Goal: Task Accomplishment & Management: Manage account settings

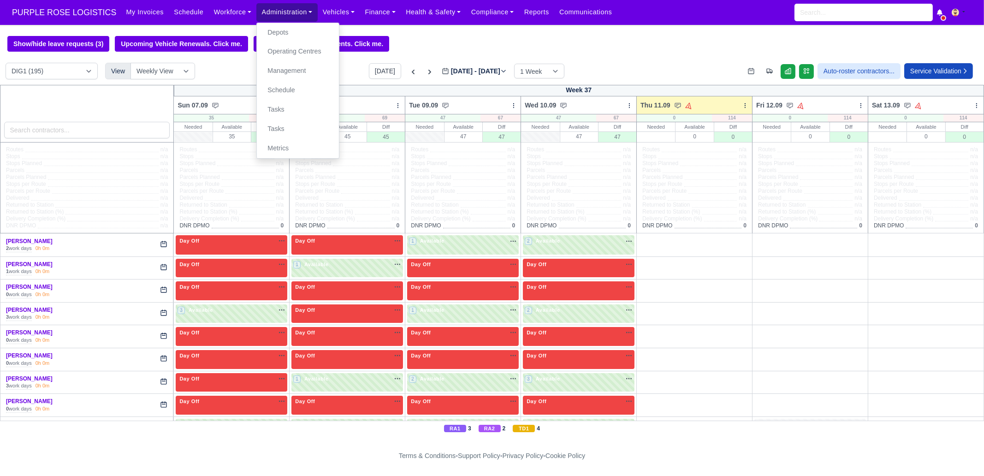
click at [269, 12] on link "Administration" at bounding box center [286, 12] width 61 height 18
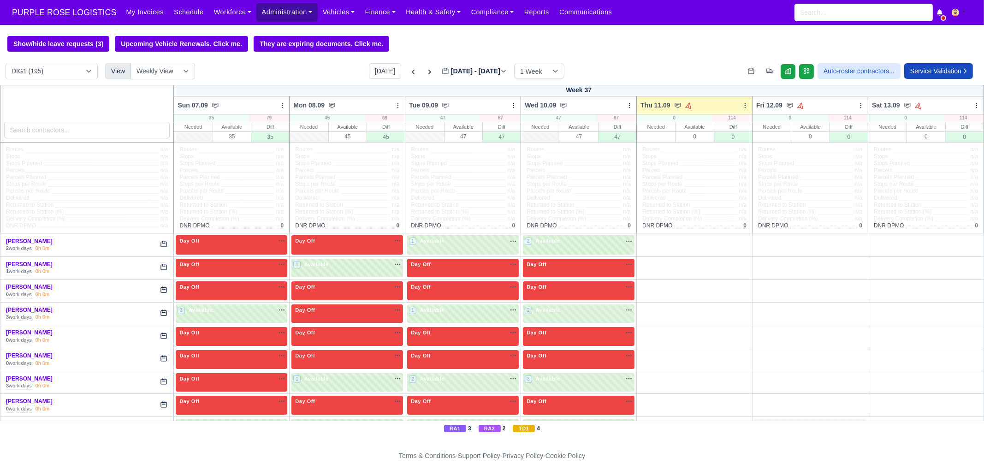
click at [259, 10] on link "Administration" at bounding box center [286, 12] width 61 height 18
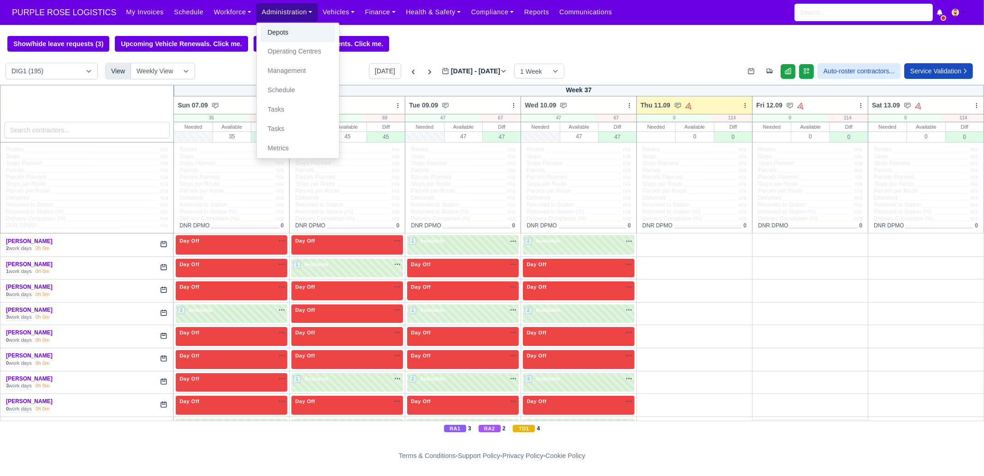
click at [261, 32] on link "Depots" at bounding box center [298, 32] width 75 height 19
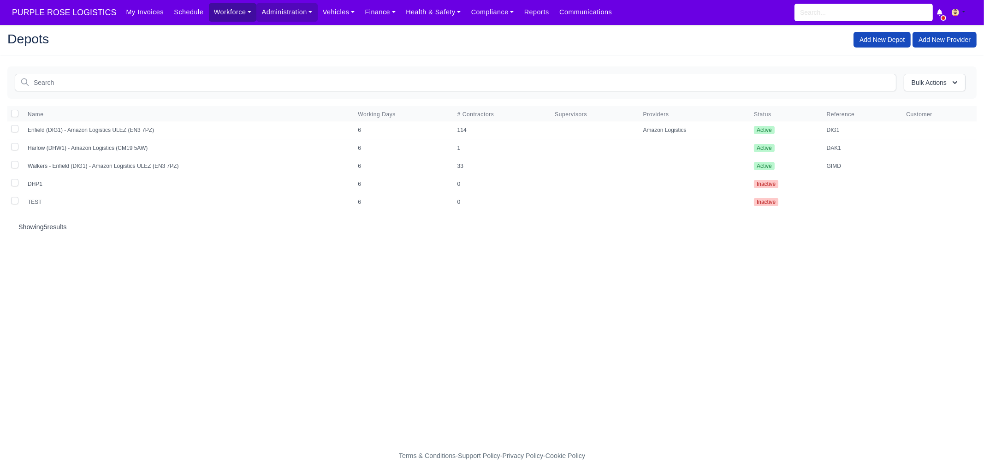
click at [219, 17] on link "Workforce" at bounding box center [233, 12] width 48 height 18
click at [224, 35] on link "Manpower" at bounding box center [250, 32] width 75 height 19
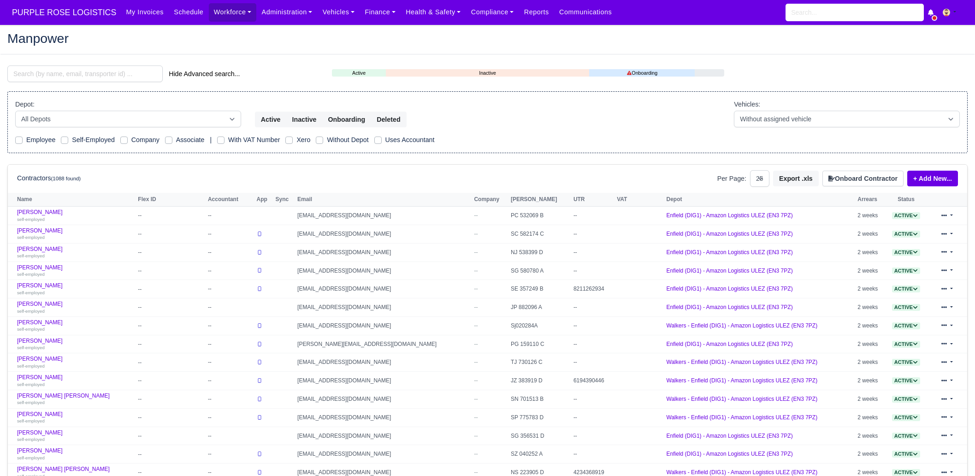
select select "25"
click at [78, 72] on input "search" at bounding box center [84, 73] width 155 height 17
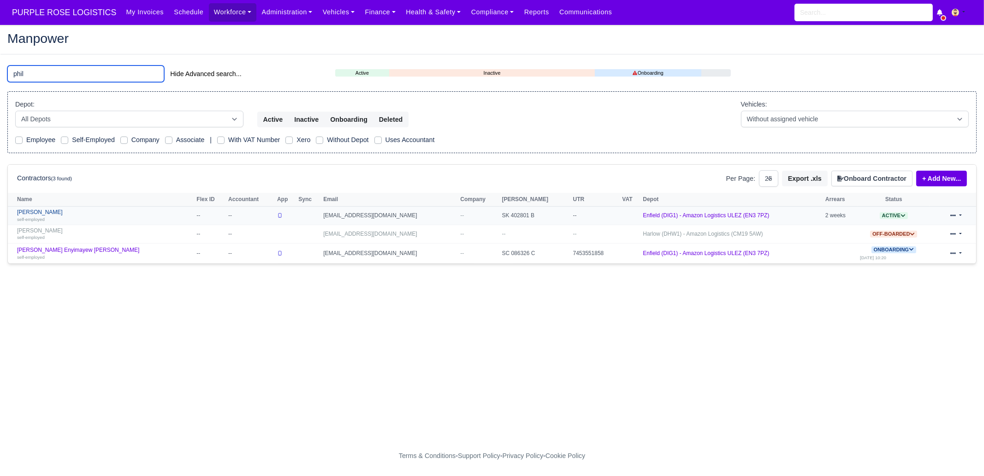
type input "phil"
click at [51, 215] on link "Phil Yeboah Quartey self-employed" at bounding box center [104, 215] width 175 height 13
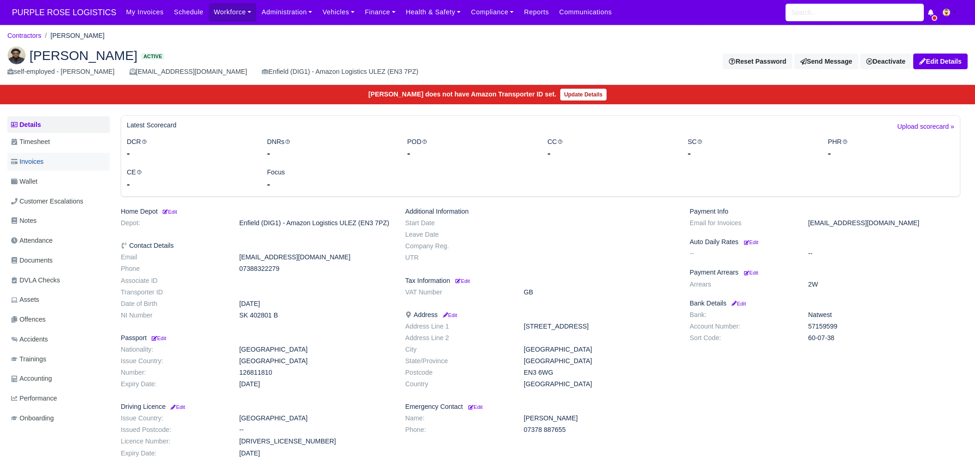
click at [46, 167] on link "Invoices" at bounding box center [58, 162] width 102 height 18
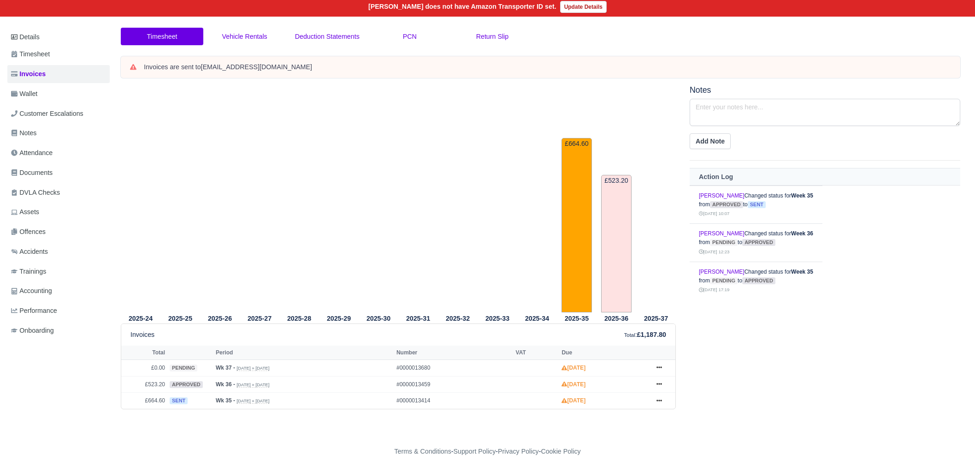
scroll to position [90, 0]
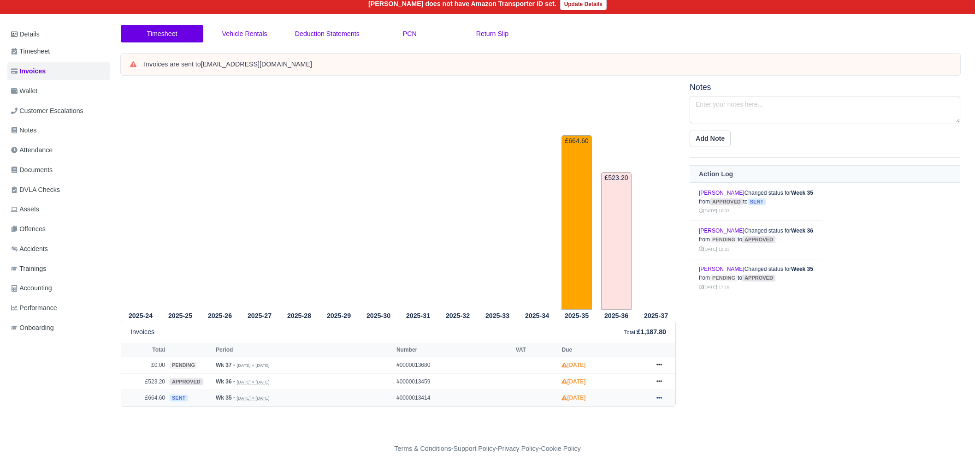
click at [660, 396] on icon at bounding box center [660, 398] width 6 height 6
click at [621, 284] on link "Hold" at bounding box center [625, 284] width 82 height 19
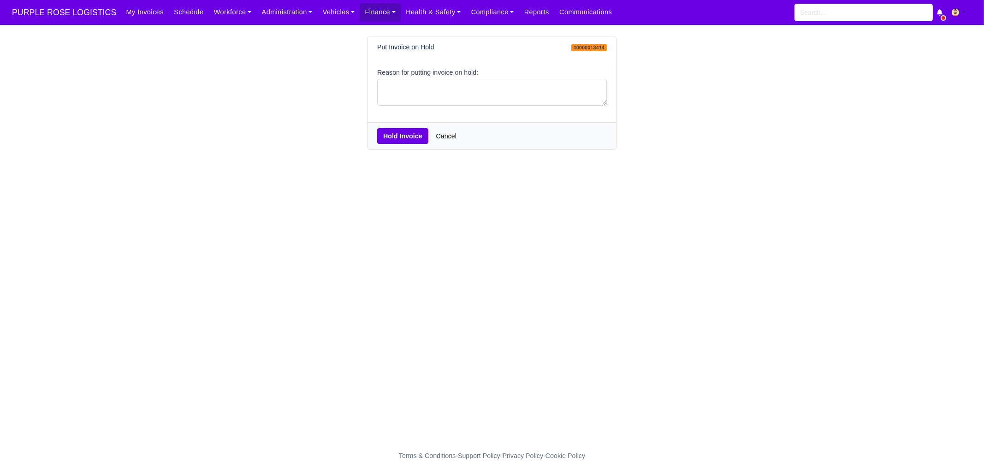
click at [439, 109] on div "Reason for putting invoice on hold:" at bounding box center [492, 90] width 248 height 65
click at [437, 102] on textarea "Reason for putting invoice on hold:" at bounding box center [492, 92] width 230 height 27
type textarea "pcns"
click at [394, 135] on button "Hold Invoice" at bounding box center [402, 136] width 51 height 16
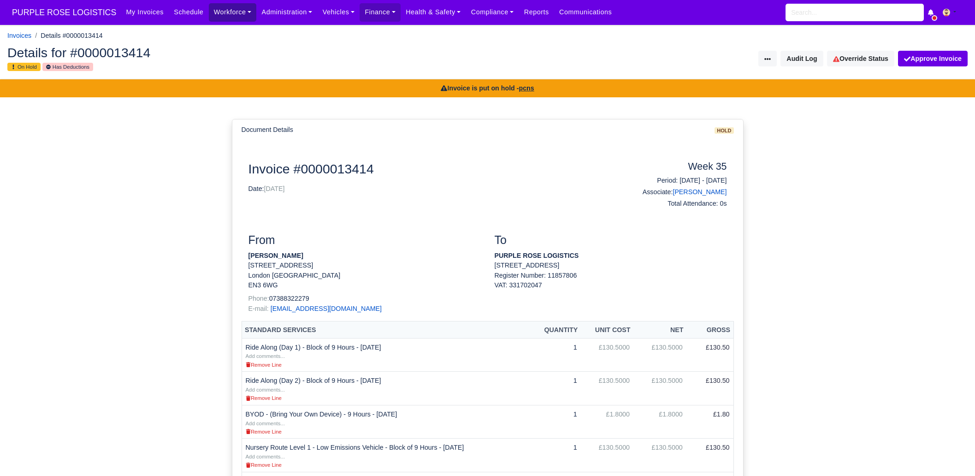
click at [216, 8] on link "Workforce" at bounding box center [233, 12] width 48 height 18
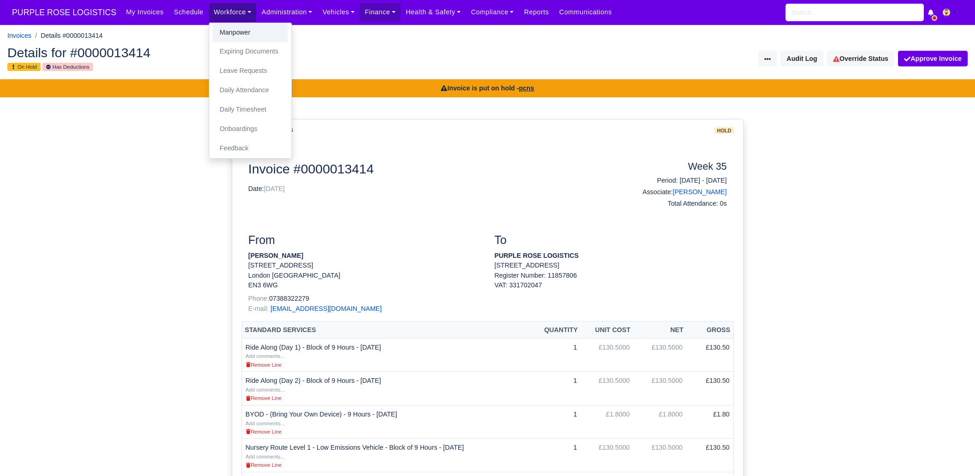
click at [221, 23] on link "Manpower" at bounding box center [250, 32] width 75 height 19
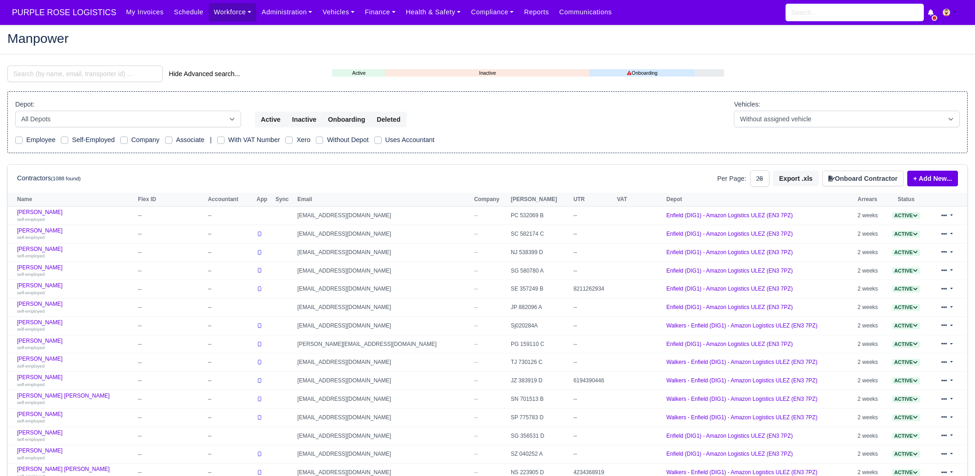
select select "25"
click at [116, 78] on input "search" at bounding box center [84, 73] width 155 height 17
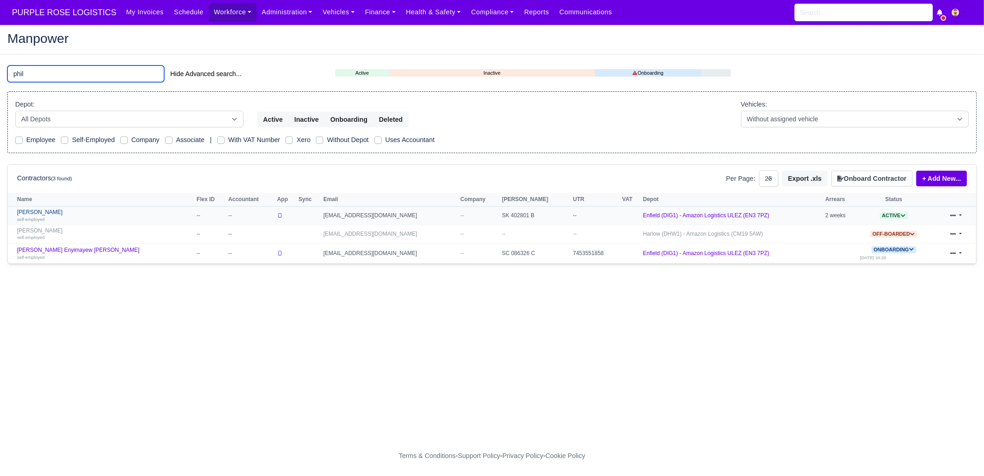
type input "phil"
click at [63, 216] on div "self-employed" at bounding box center [104, 219] width 175 height 6
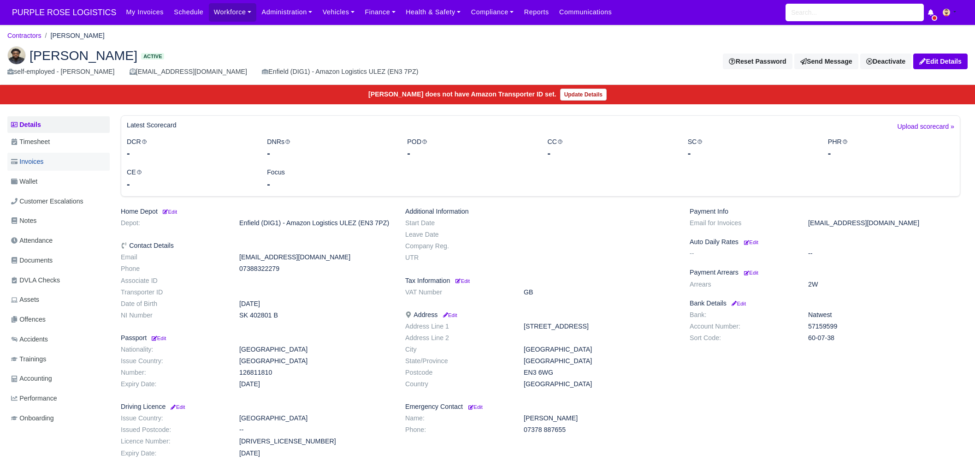
click at [56, 162] on link "Invoices" at bounding box center [58, 162] width 102 height 18
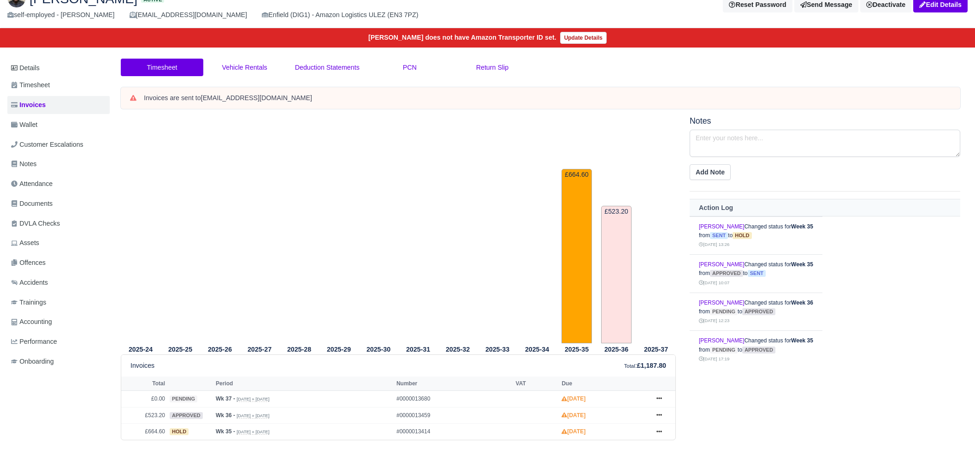
scroll to position [90, 0]
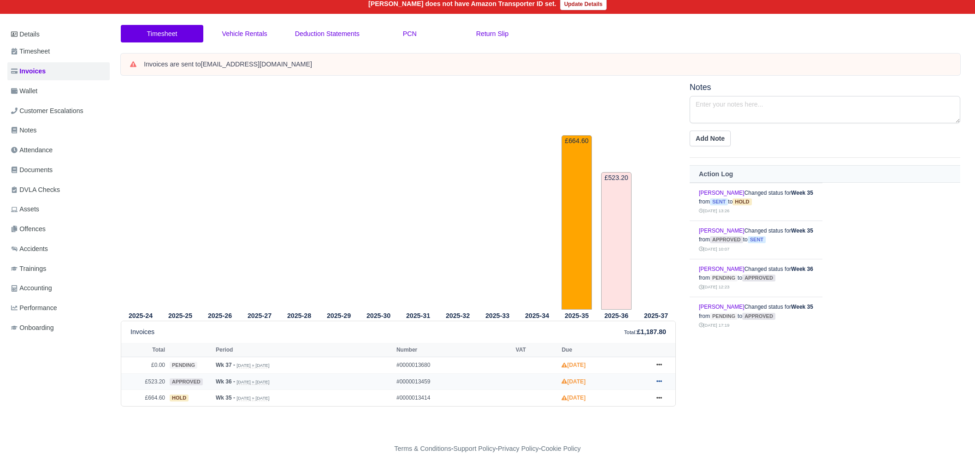
click at [658, 381] on icon at bounding box center [660, 381] width 6 height 6
click at [633, 303] on link "Hold" at bounding box center [625, 306] width 82 height 19
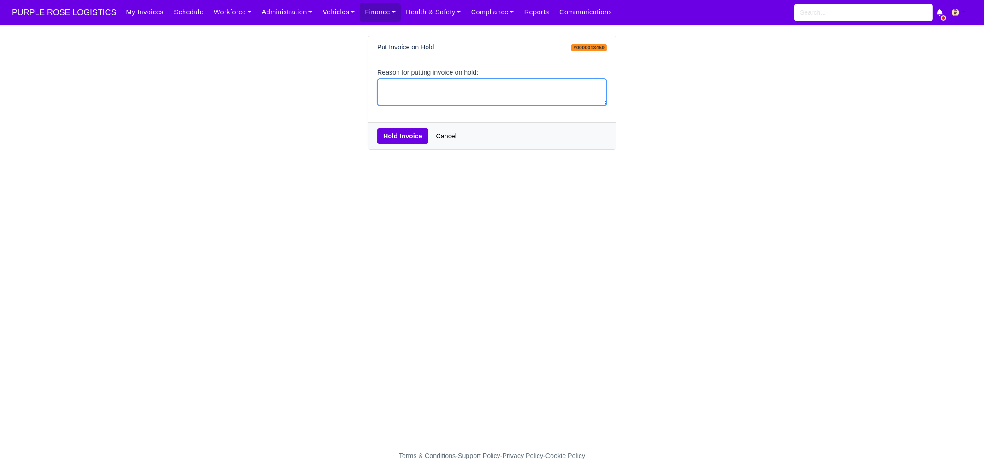
click at [467, 102] on textarea "Reason for putting invoice on hold:" at bounding box center [492, 92] width 230 height 27
type textarea "pcns"
click at [399, 136] on button "Hold Invoice" at bounding box center [402, 136] width 51 height 16
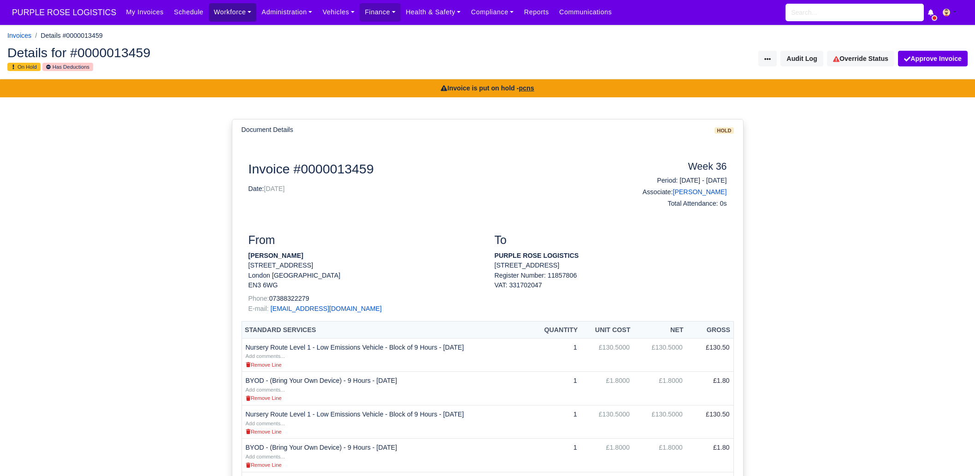
click at [217, 12] on link "Workforce" at bounding box center [233, 12] width 48 height 18
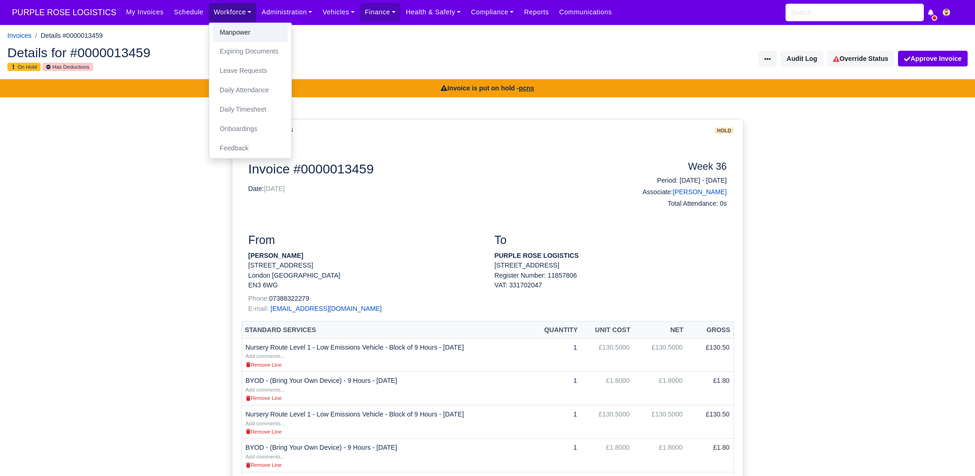
click at [217, 27] on link "Manpower" at bounding box center [250, 32] width 75 height 19
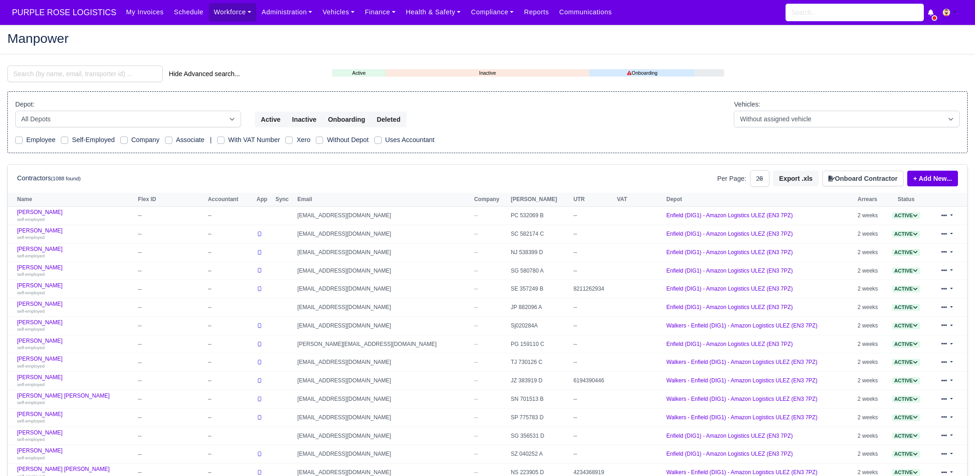
select select "25"
click at [105, 73] on input "search" at bounding box center [84, 73] width 155 height 17
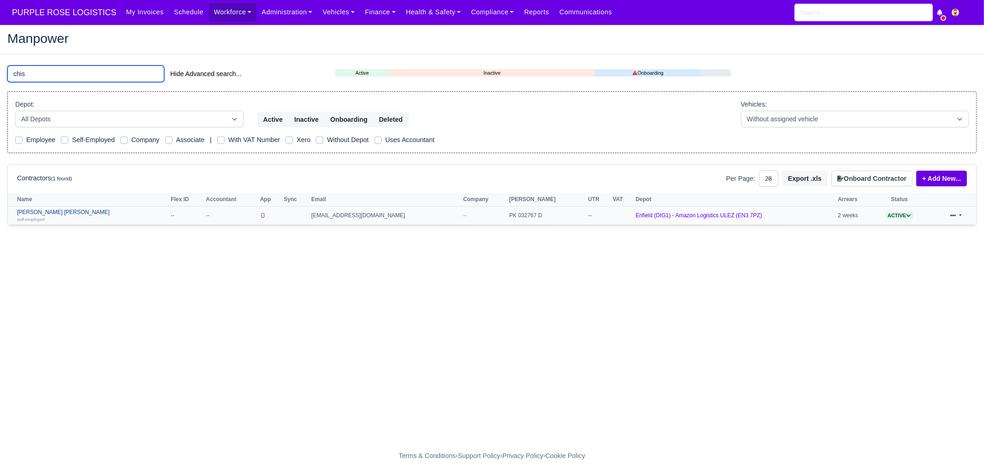
type input "chis"
click at [51, 215] on link "Chisom Simon Halliday self-employed" at bounding box center [91, 215] width 149 height 13
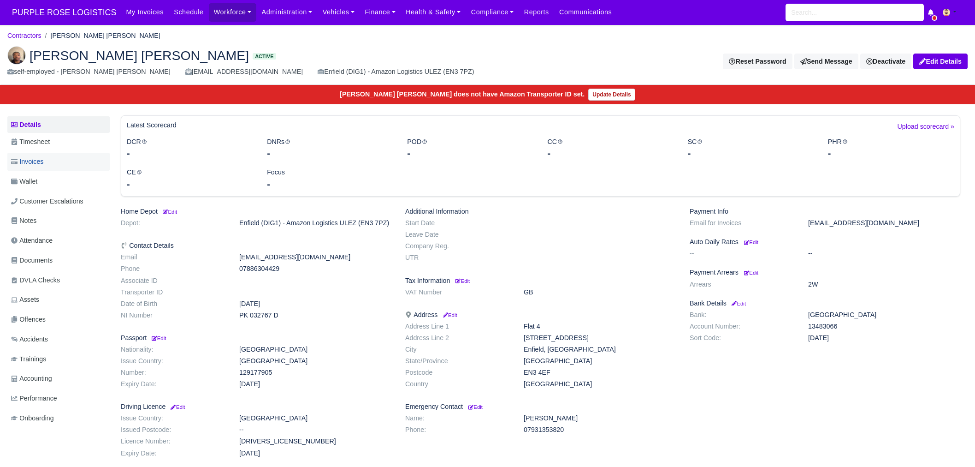
click at [41, 168] on link "Invoices" at bounding box center [58, 162] width 102 height 18
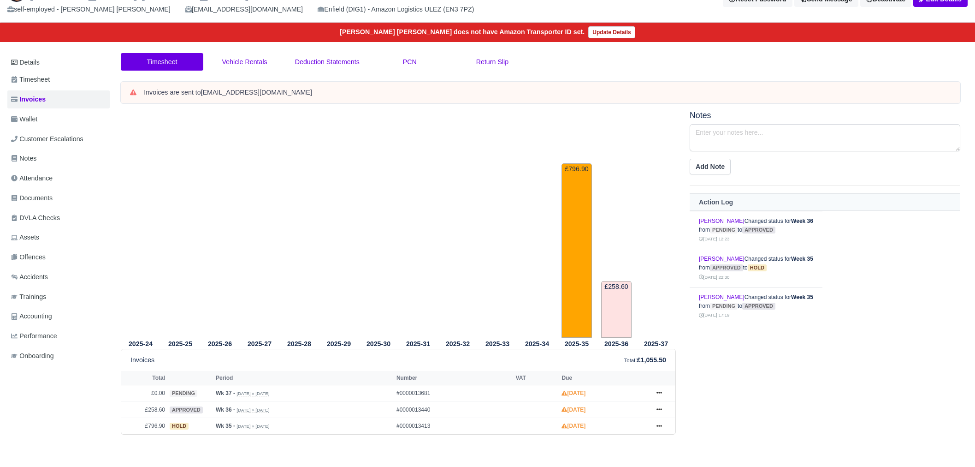
scroll to position [90, 0]
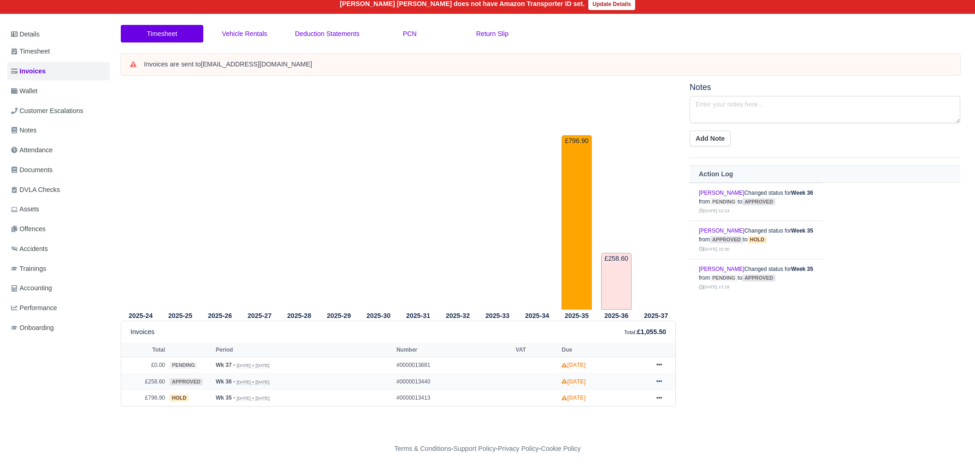
click at [658, 381] on icon at bounding box center [660, 381] width 6 height 6
click at [625, 310] on link "Hold" at bounding box center [625, 306] width 82 height 19
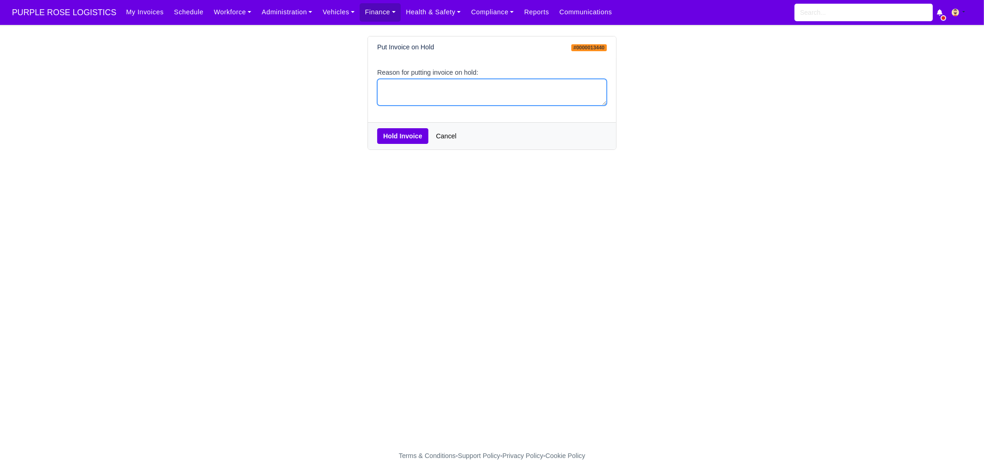
click at [451, 89] on textarea "Reason for putting invoice on hold:" at bounding box center [492, 92] width 230 height 27
type textarea "pcns"
click at [405, 144] on button "Hold Invoice" at bounding box center [402, 136] width 51 height 16
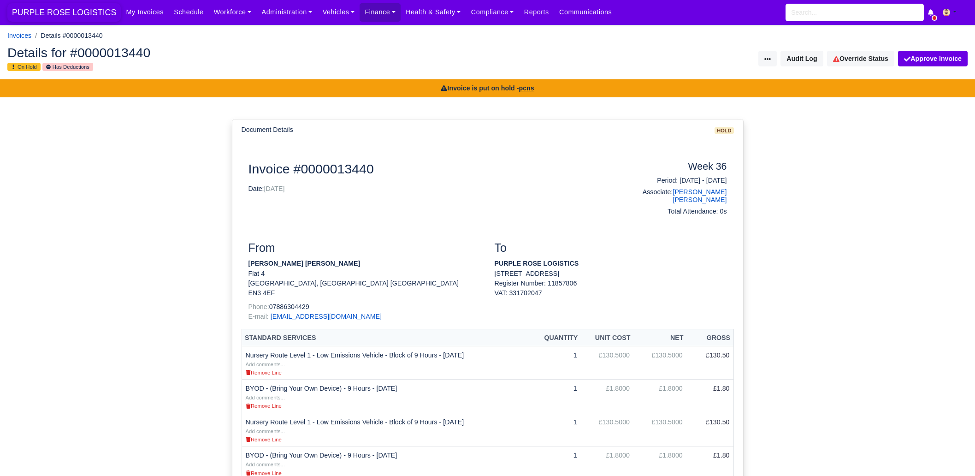
click at [77, 7] on span "PURPLE ROSE LOGISTICS" at bounding box center [63, 12] width 113 height 18
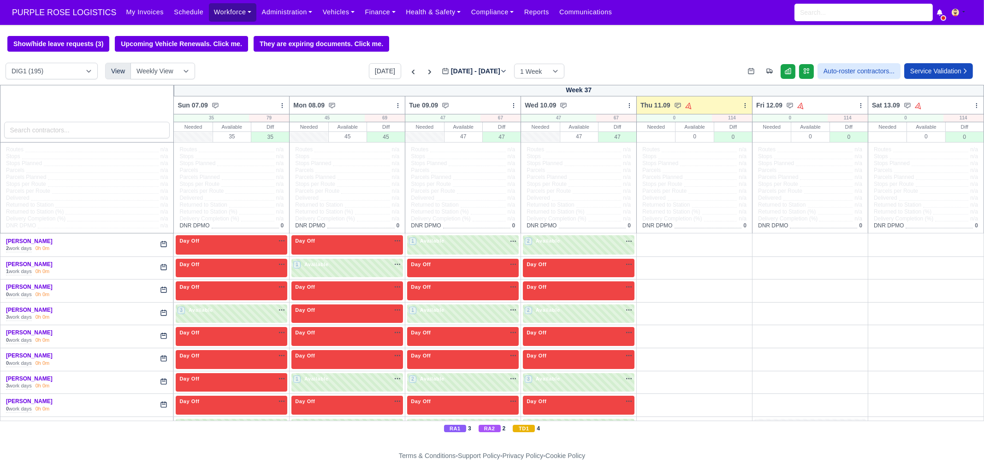
click at [215, 12] on link "Workforce" at bounding box center [233, 12] width 48 height 18
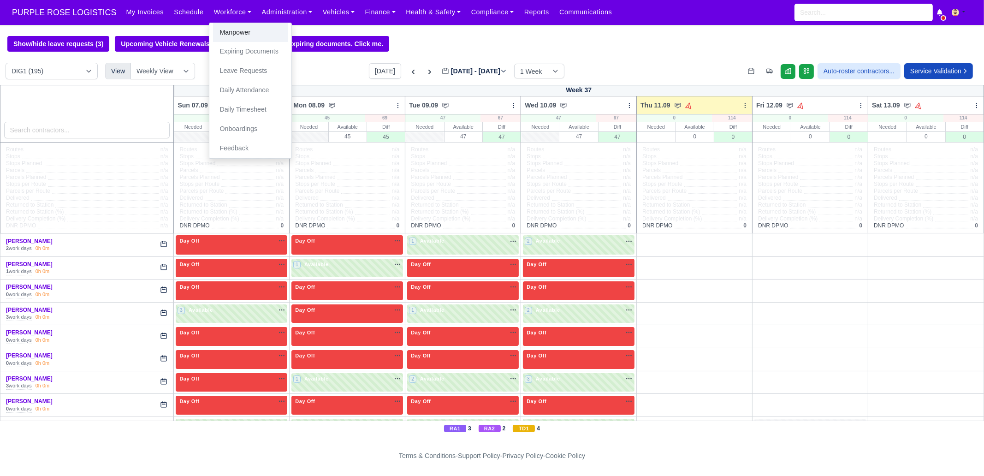
click at [220, 31] on link "Manpower" at bounding box center [250, 32] width 75 height 19
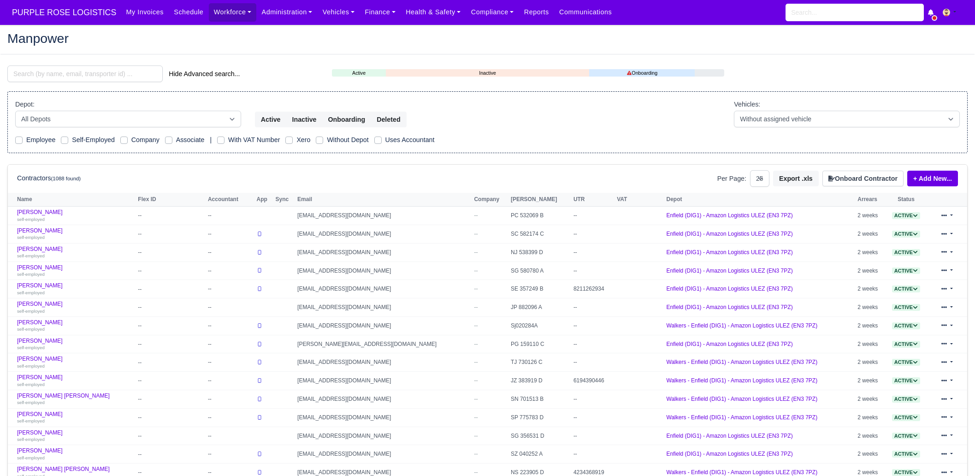
select select "25"
click at [66, 76] on input "search" at bounding box center [84, 73] width 155 height 17
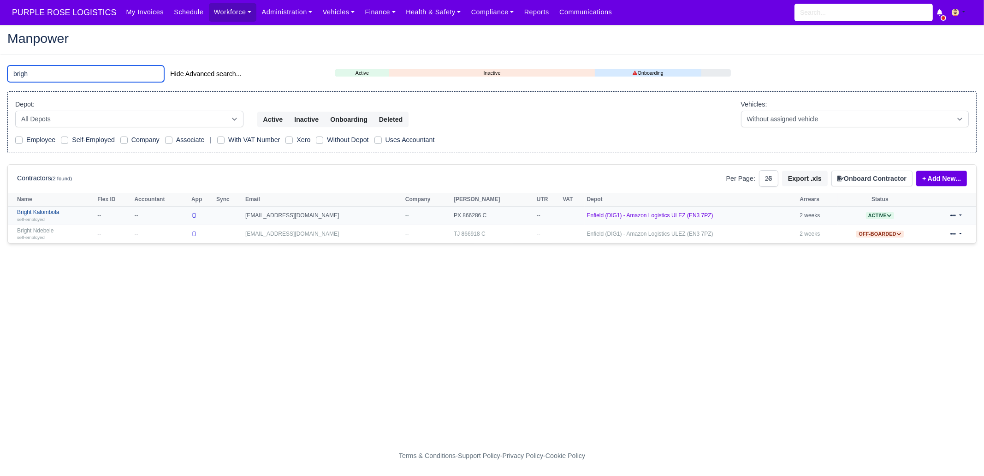
type input "brigh"
click at [58, 211] on link "Bright Kalombola self-employed" at bounding box center [55, 215] width 76 height 13
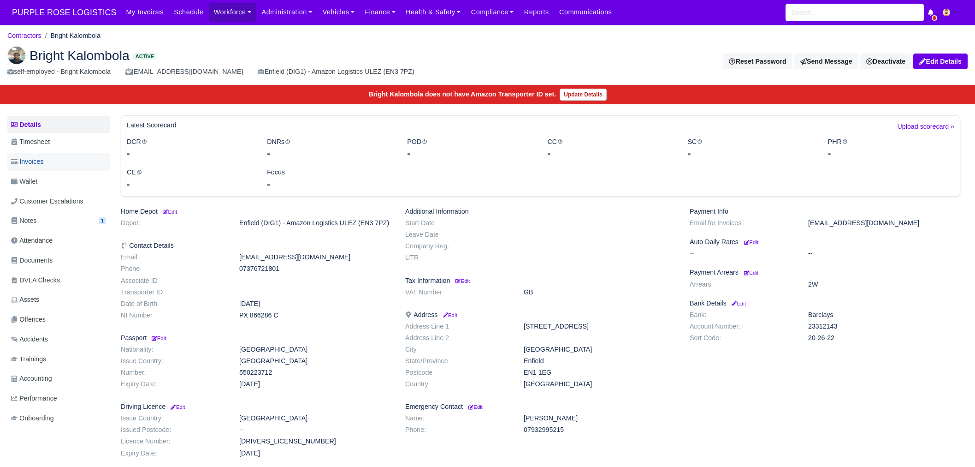
click at [52, 154] on link "Invoices" at bounding box center [58, 162] width 102 height 18
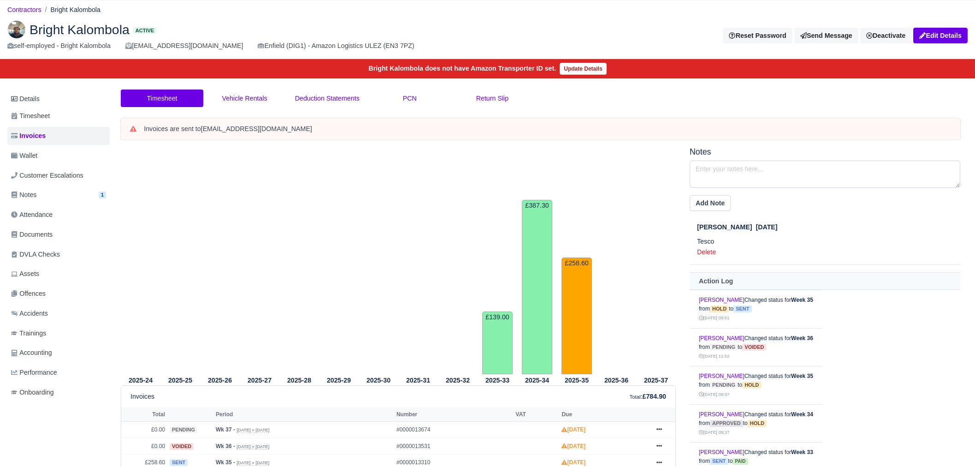
scroll to position [123, 0]
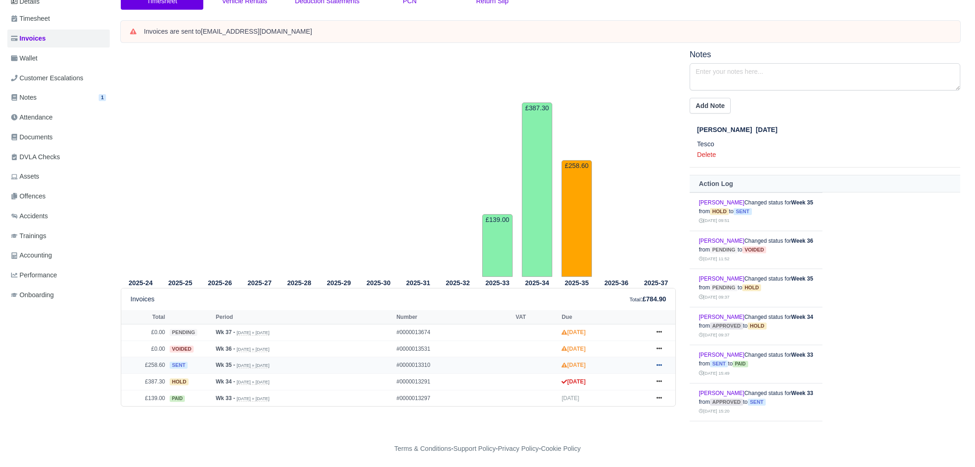
click at [663, 361] on link at bounding box center [659, 365] width 14 height 12
click at [615, 251] on link "Hold" at bounding box center [625, 251] width 82 height 19
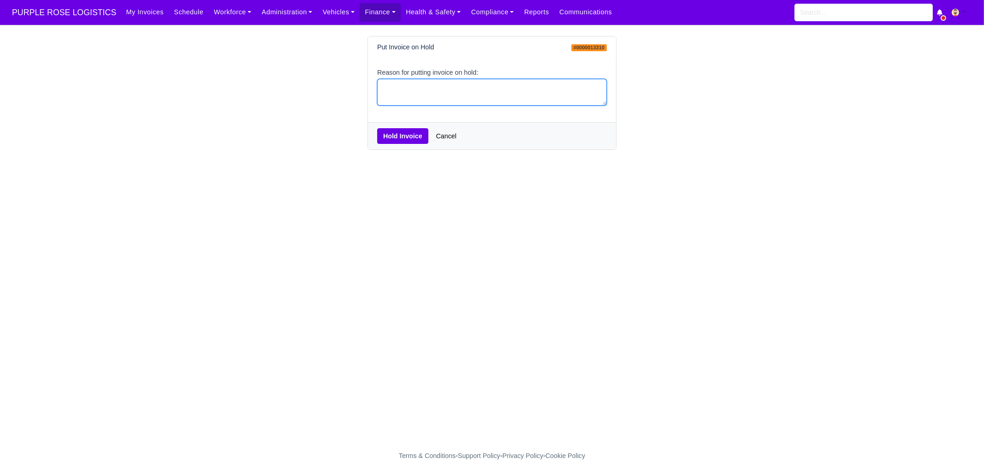
click at [439, 91] on textarea "Reason for putting invoice on hold:" at bounding box center [492, 92] width 230 height 27
type textarea "pcns"
click at [389, 131] on button "Hold Invoice" at bounding box center [402, 136] width 51 height 16
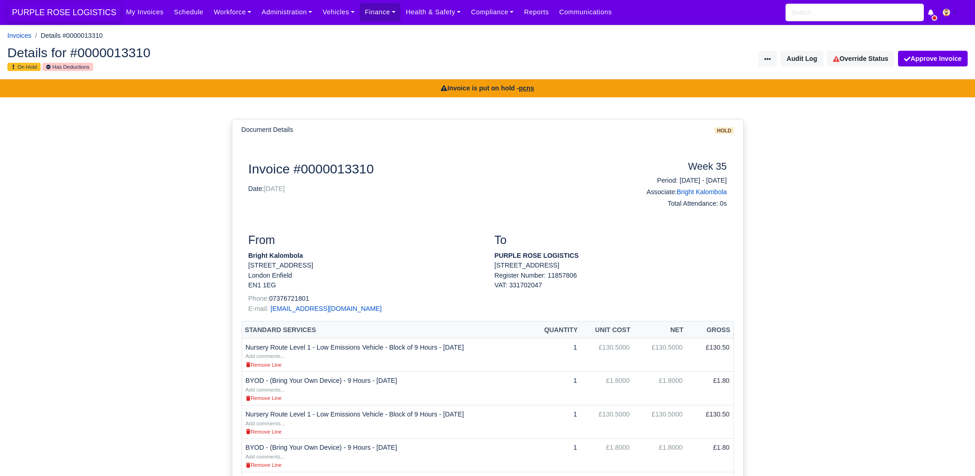
click at [92, 11] on span "PURPLE ROSE LOGISTICS" at bounding box center [63, 12] width 113 height 18
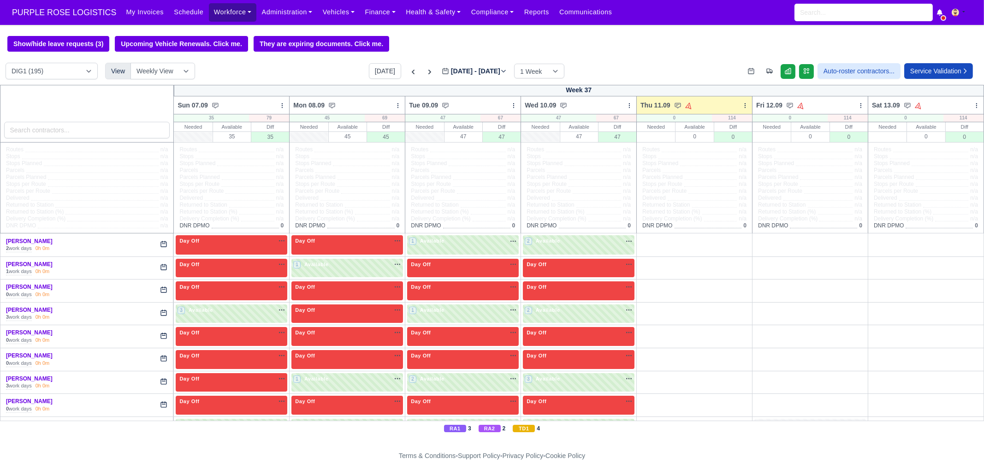
click at [232, 18] on link "Workforce" at bounding box center [233, 12] width 48 height 18
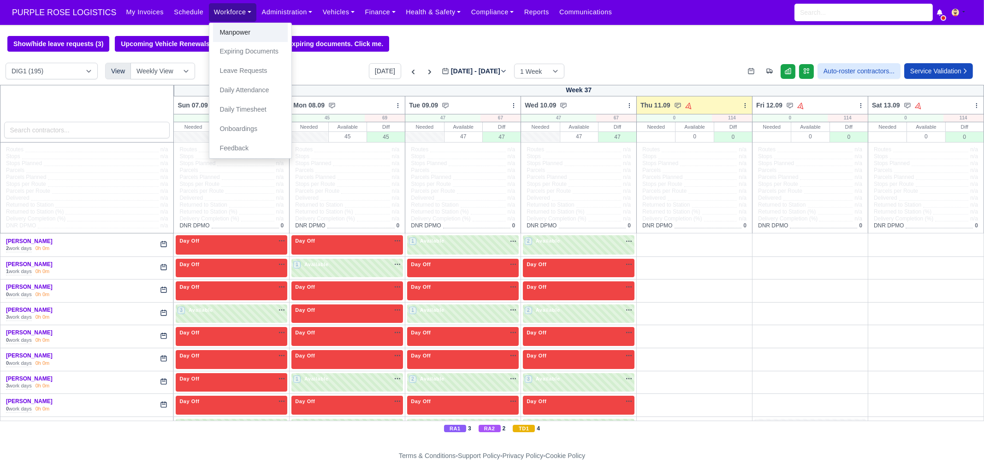
click at [226, 32] on link "Manpower" at bounding box center [250, 32] width 75 height 19
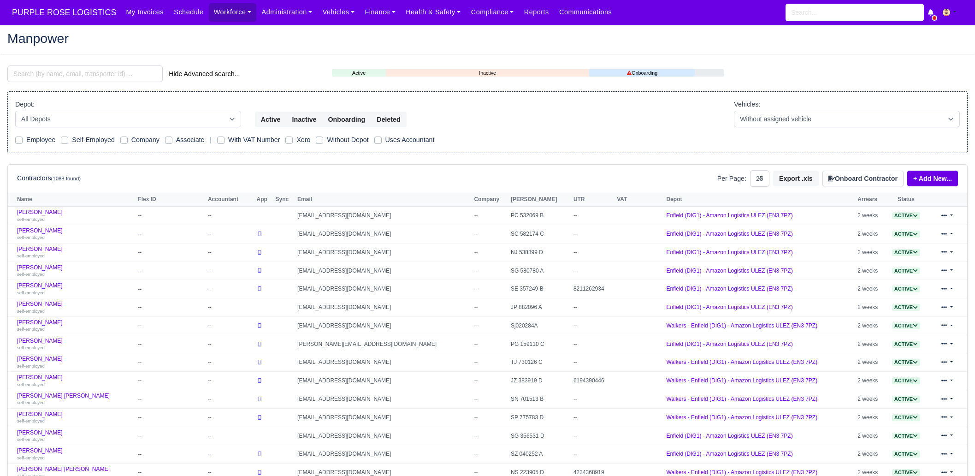
select select "25"
click at [127, 78] on input "search" at bounding box center [84, 73] width 155 height 17
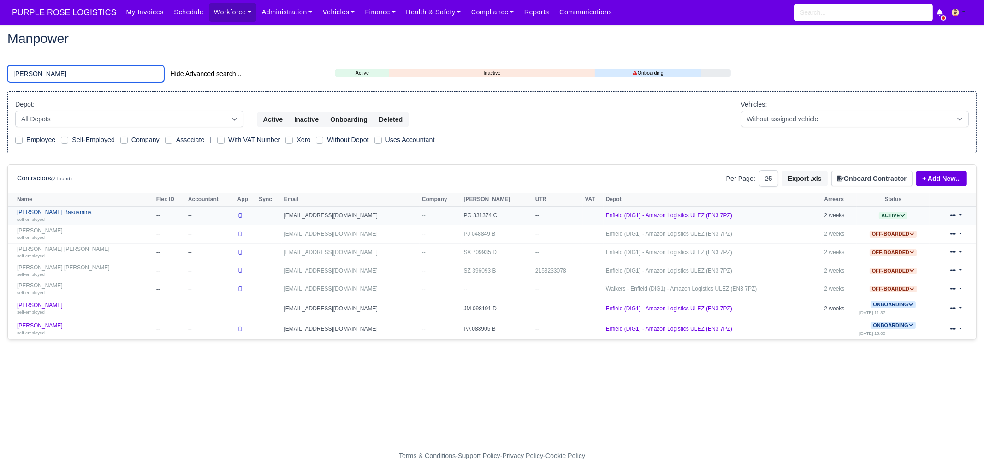
type input "jose"
click at [77, 215] on link "Joseph Blansy Basuamina self-employed" at bounding box center [84, 215] width 135 height 13
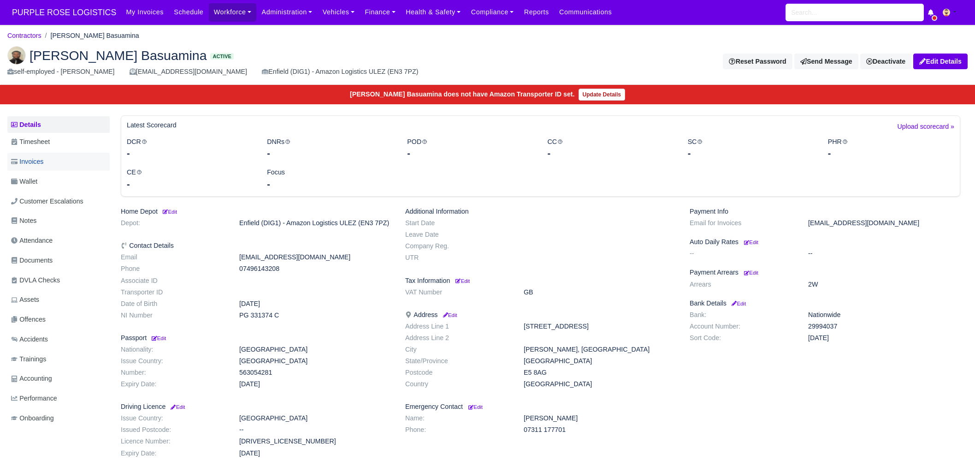
click at [51, 156] on link "Invoices" at bounding box center [58, 162] width 102 height 18
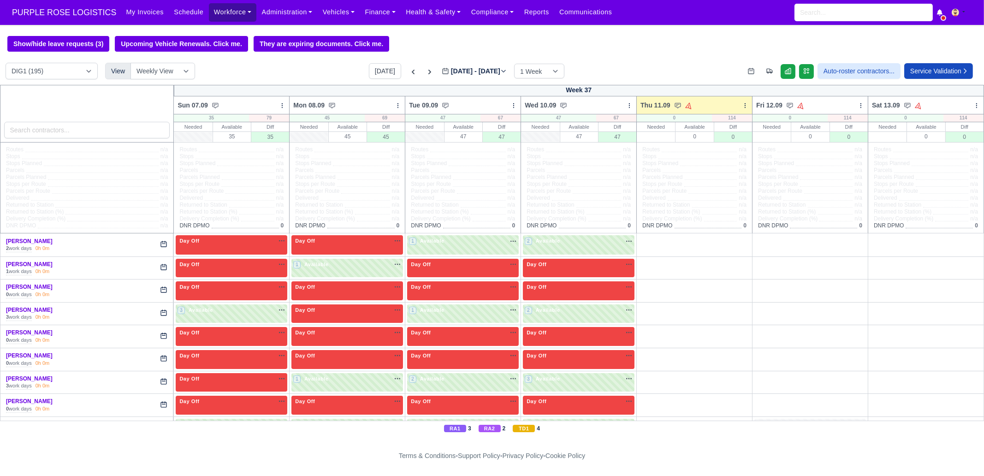
click at [239, 14] on link "Workforce" at bounding box center [233, 12] width 48 height 18
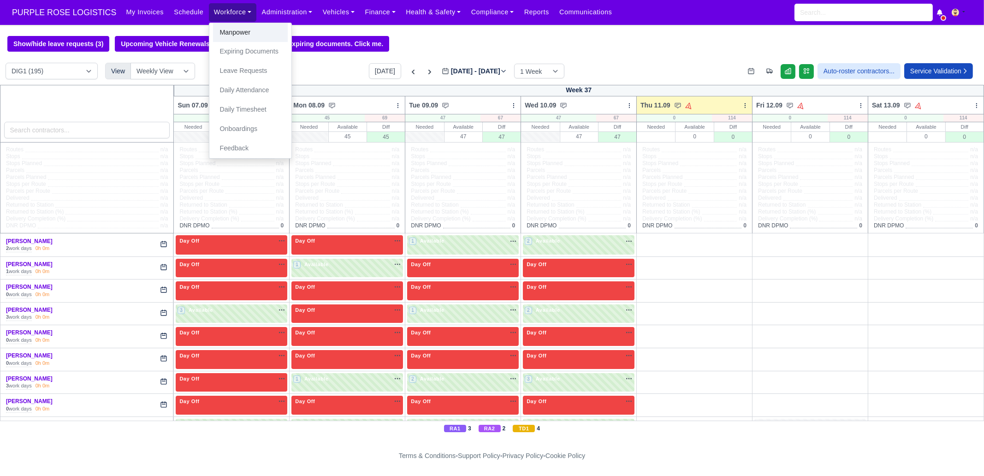
click at [228, 31] on link "Manpower" at bounding box center [250, 32] width 75 height 19
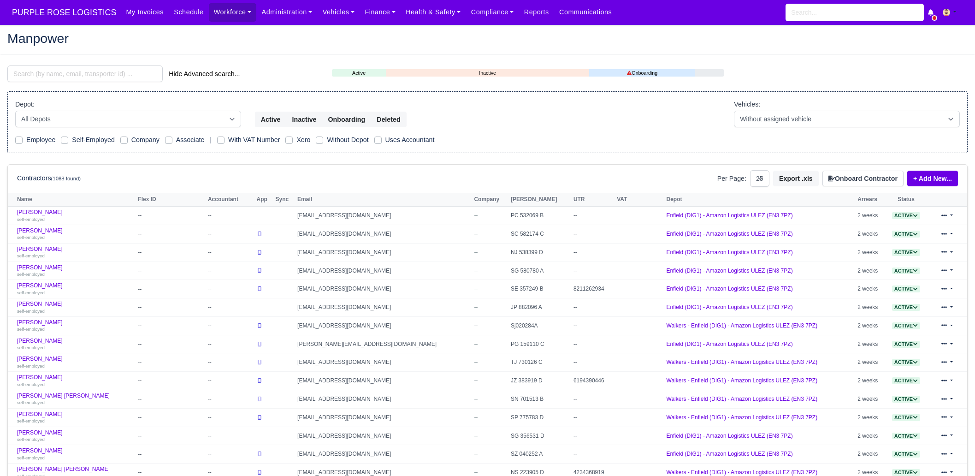
select select "25"
click at [95, 77] on input "search" at bounding box center [84, 73] width 155 height 17
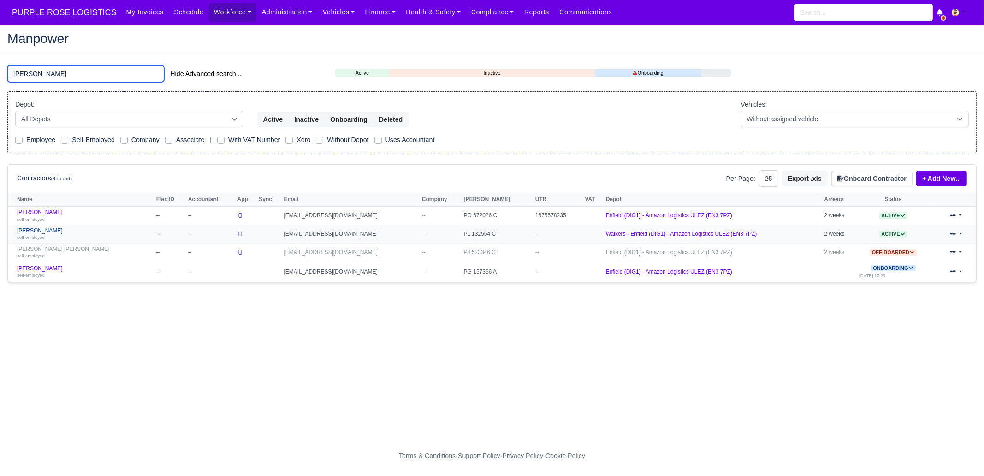
type input "[PERSON_NAME]"
click at [74, 230] on link "[PERSON_NAME] self-employed" at bounding box center [84, 233] width 135 height 13
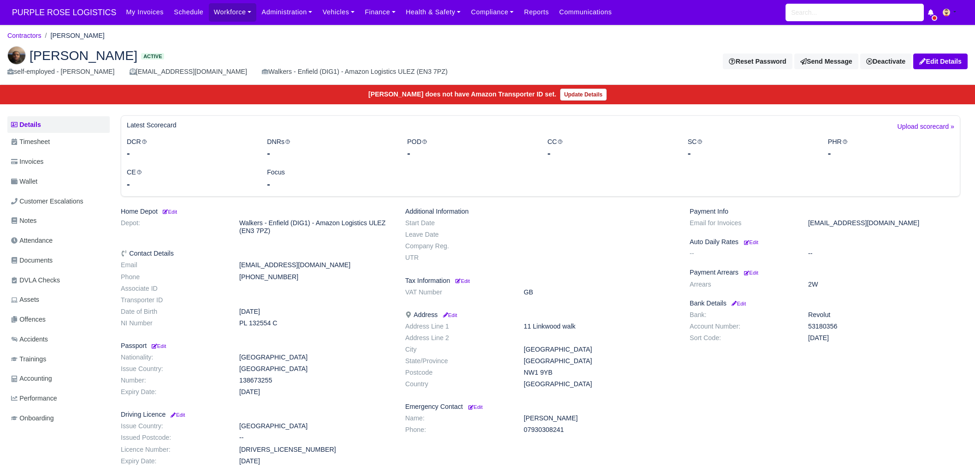
click at [18, 50] on img at bounding box center [16, 55] width 18 height 18
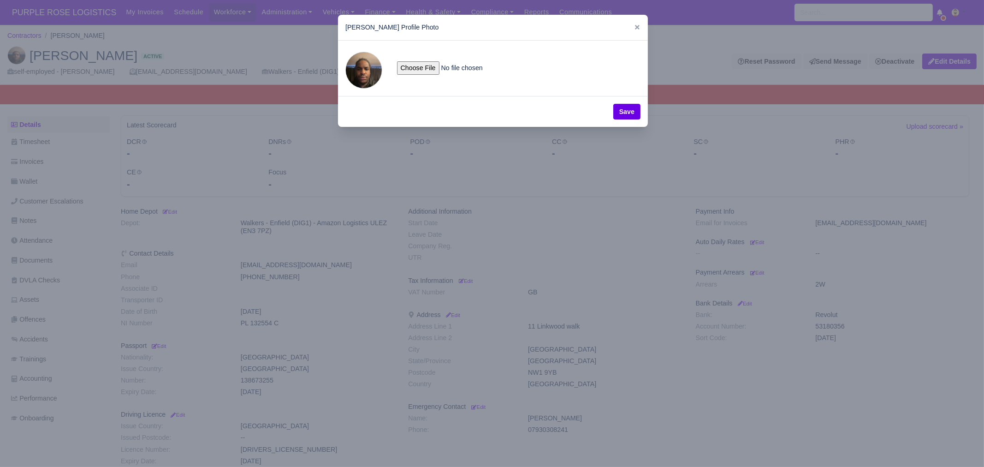
click at [535, 210] on div at bounding box center [492, 233] width 984 height 467
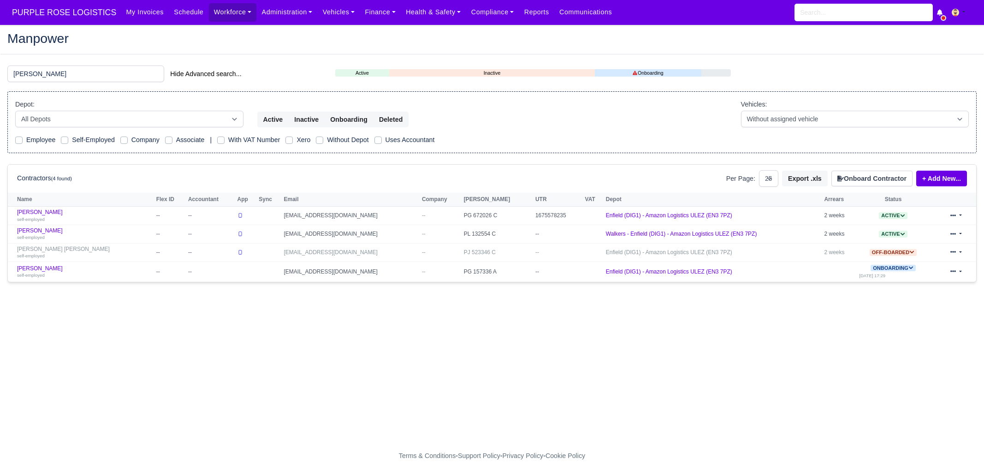
select select "25"
click at [65, 216] on div "self-employed" at bounding box center [84, 219] width 135 height 6
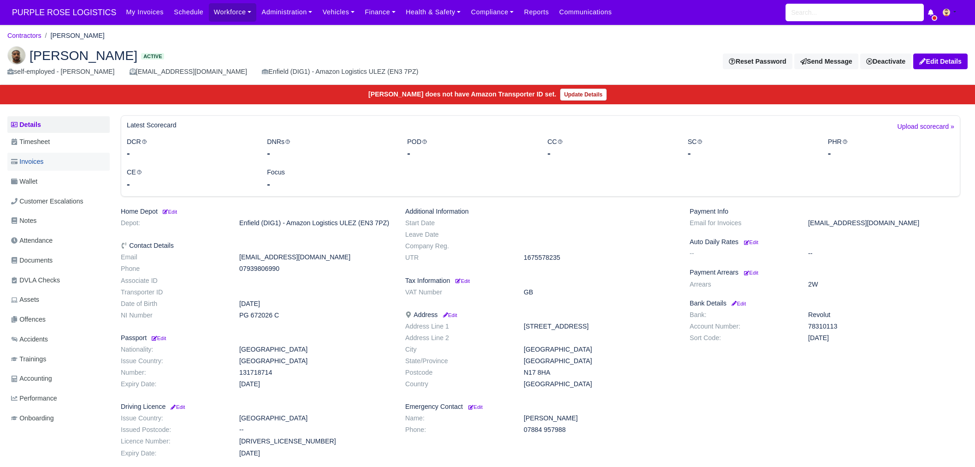
click at [60, 160] on link "Invoices" at bounding box center [58, 162] width 102 height 18
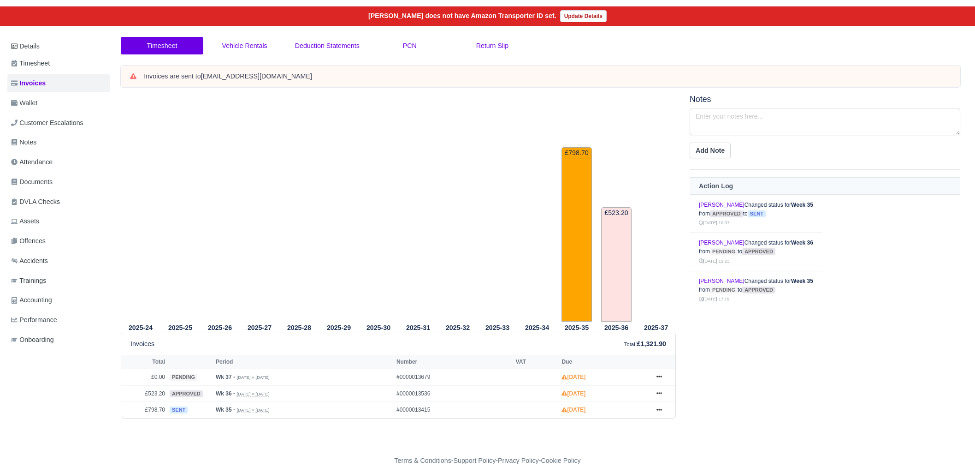
scroll to position [90, 0]
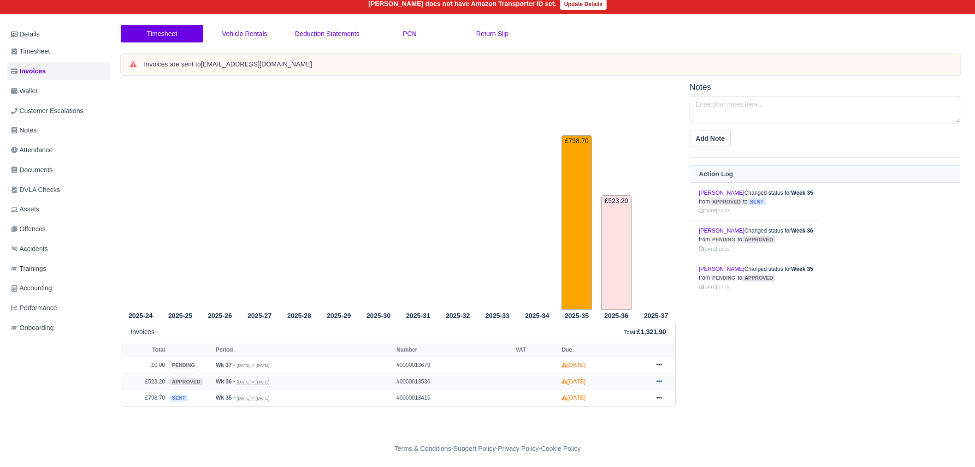
click at [658, 382] on icon at bounding box center [660, 381] width 6 height 6
click at [623, 306] on link "Hold" at bounding box center [625, 306] width 82 height 19
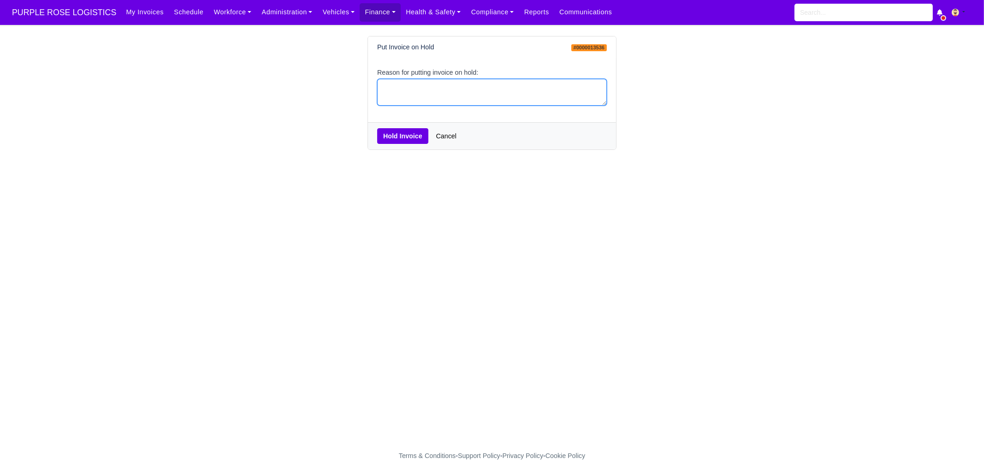
click at [402, 91] on textarea "Reason for putting invoice on hold:" at bounding box center [492, 92] width 230 height 27
type textarea "pcns"
click at [411, 134] on button "Hold Invoice" at bounding box center [402, 136] width 51 height 16
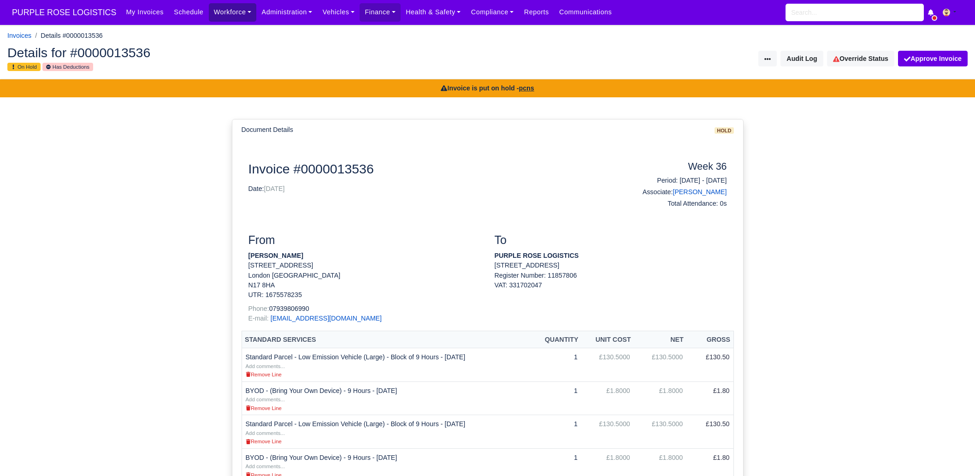
drag, startPoint x: 205, startPoint y: 19, endPoint x: 207, endPoint y: 24, distance: 5.0
click at [209, 19] on link "Workforce" at bounding box center [233, 12] width 48 height 18
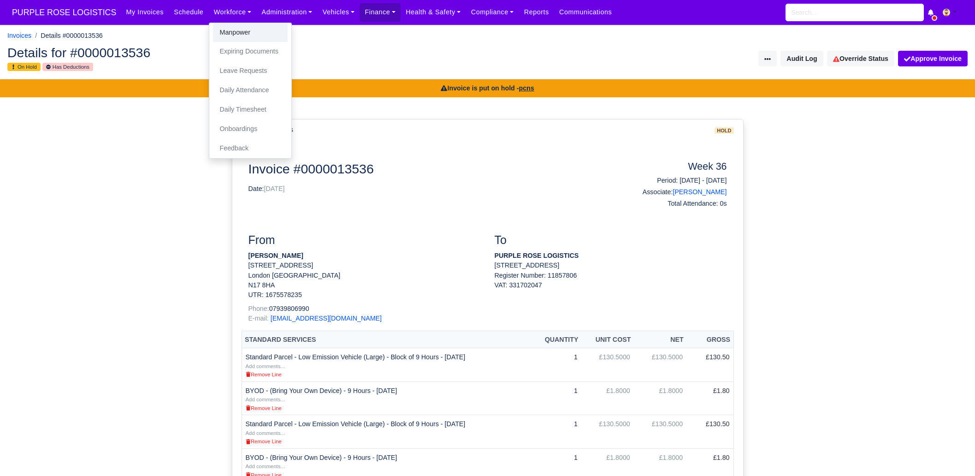
click at [214, 35] on link "Manpower" at bounding box center [250, 32] width 75 height 19
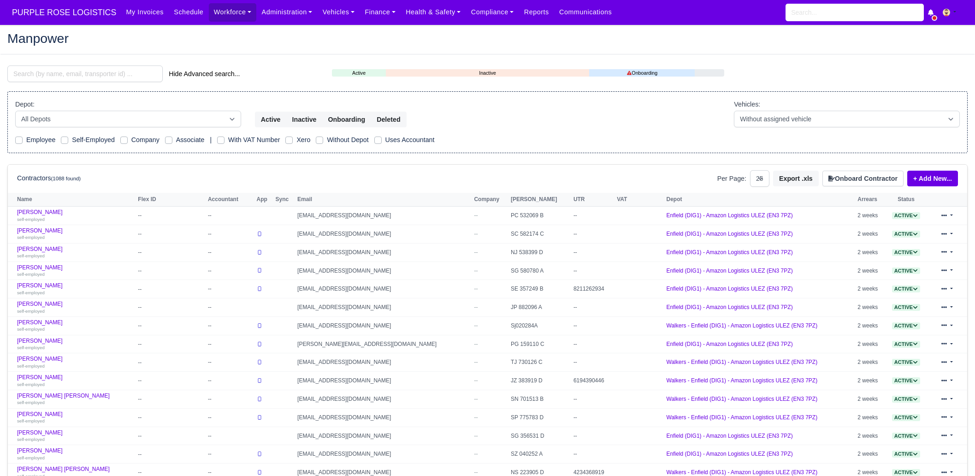
select select "25"
click at [88, 77] on input "search" at bounding box center [84, 73] width 155 height 17
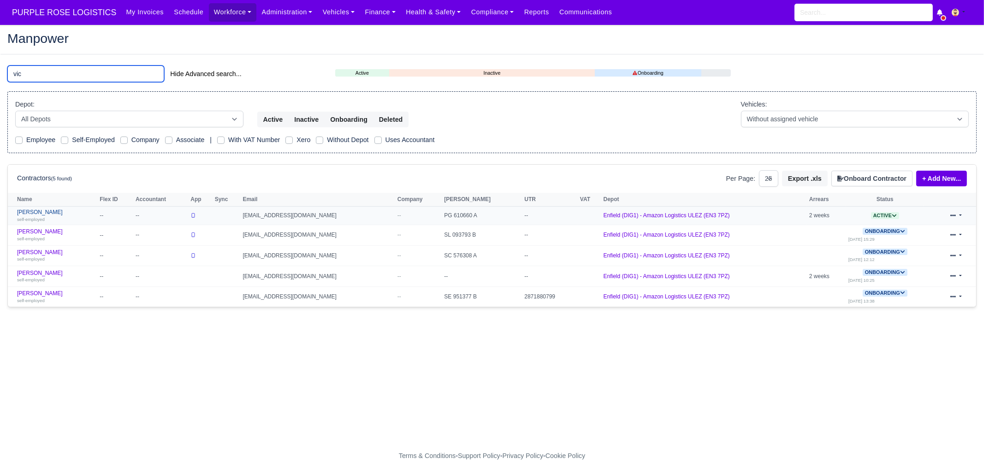
type input "vic"
click at [69, 216] on div "self-employed" at bounding box center [56, 219] width 78 height 6
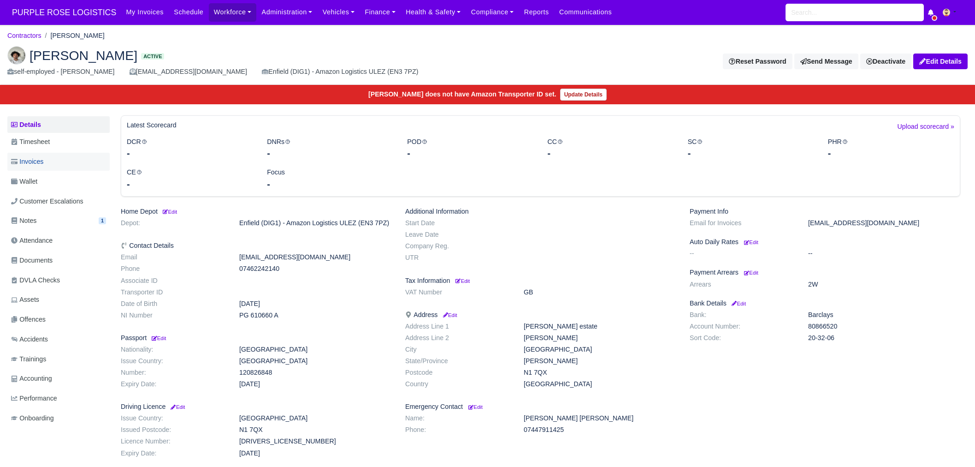
click at [61, 166] on link "Invoices" at bounding box center [58, 162] width 102 height 18
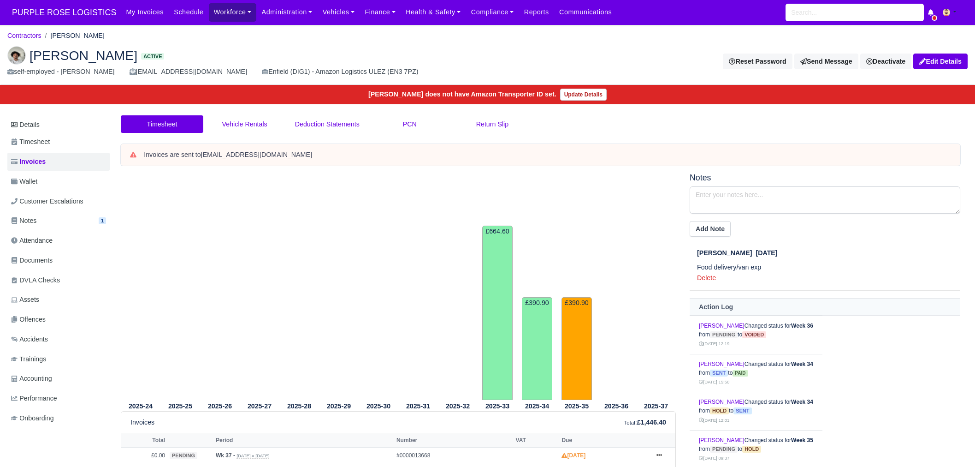
click at [209, 12] on link "Workforce" at bounding box center [233, 12] width 48 height 18
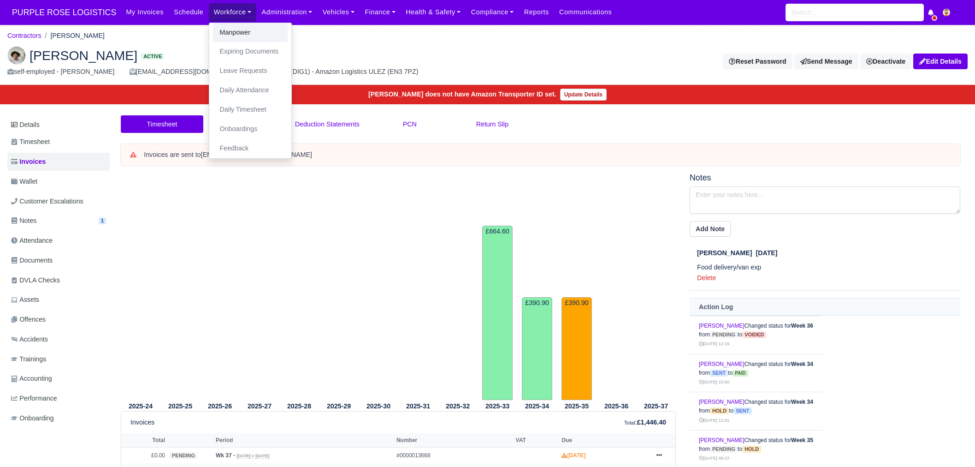
click at [213, 31] on link "Manpower" at bounding box center [250, 32] width 75 height 19
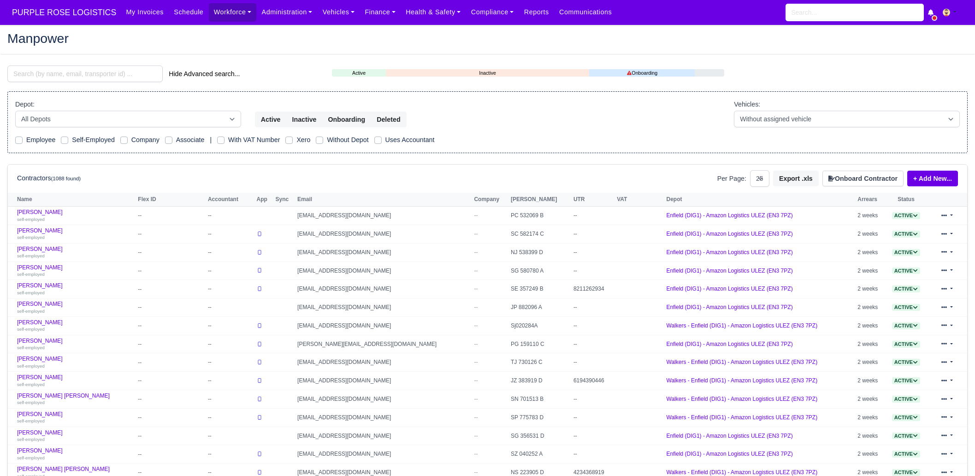
select select "25"
click at [115, 73] on input "search" at bounding box center [84, 73] width 155 height 17
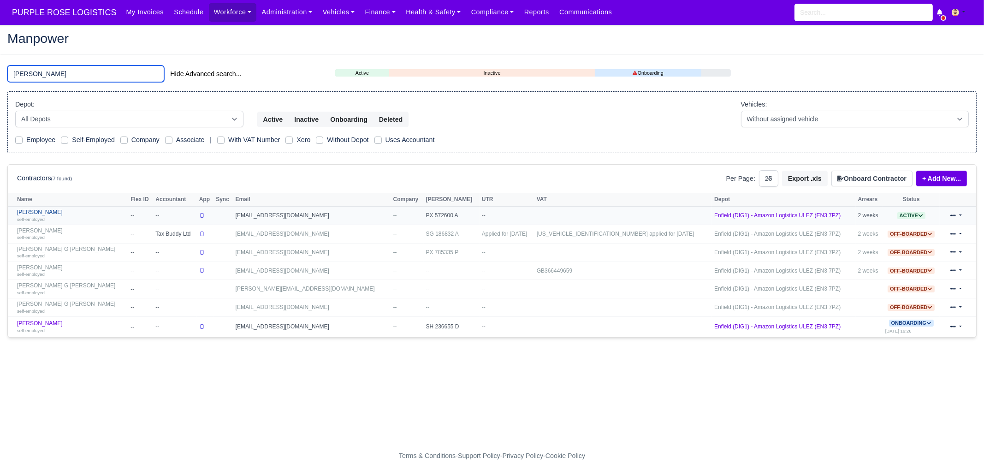
type input "aziz"
click at [66, 212] on link "Faisal Aziz self-employed" at bounding box center [71, 215] width 109 height 13
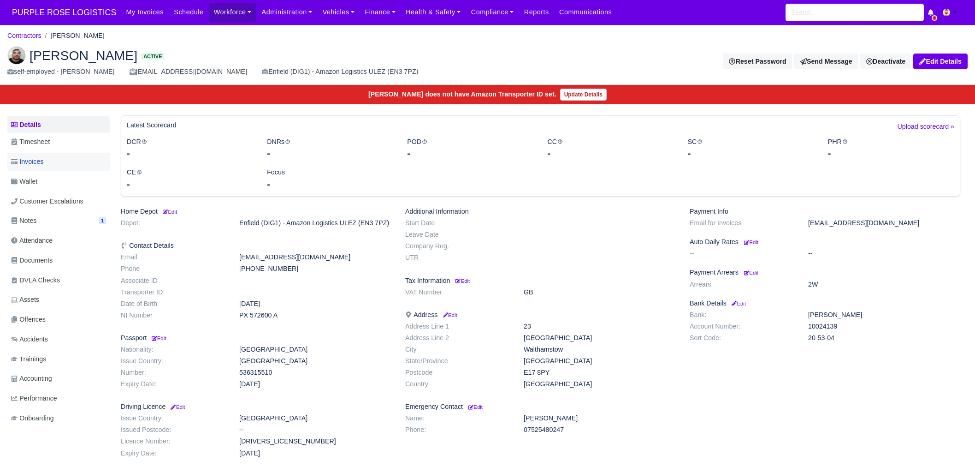
click at [46, 163] on link "Invoices" at bounding box center [58, 162] width 102 height 18
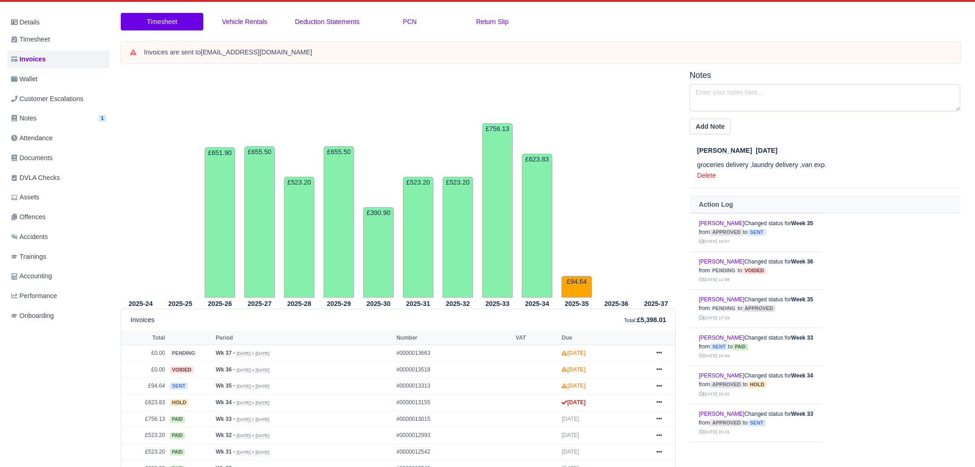
scroll to position [173, 0]
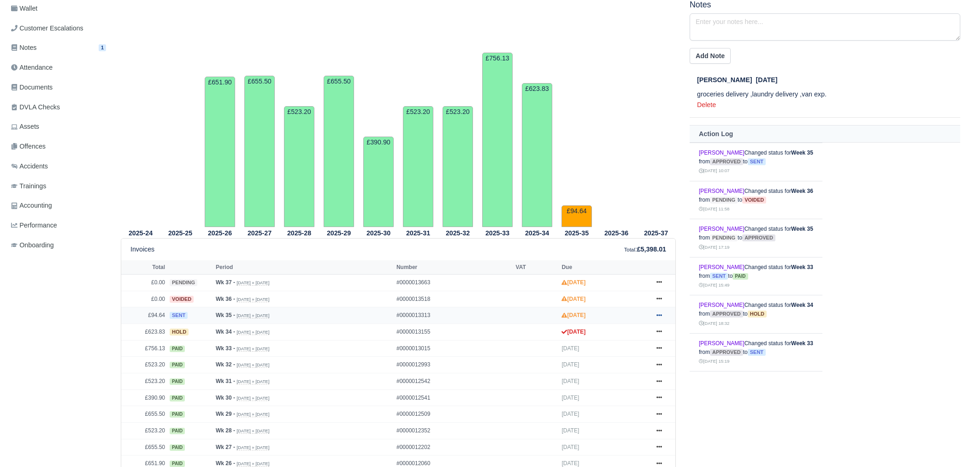
click at [661, 318] on link at bounding box center [659, 315] width 14 height 12
click at [621, 350] on link "Hold" at bounding box center [625, 351] width 82 height 19
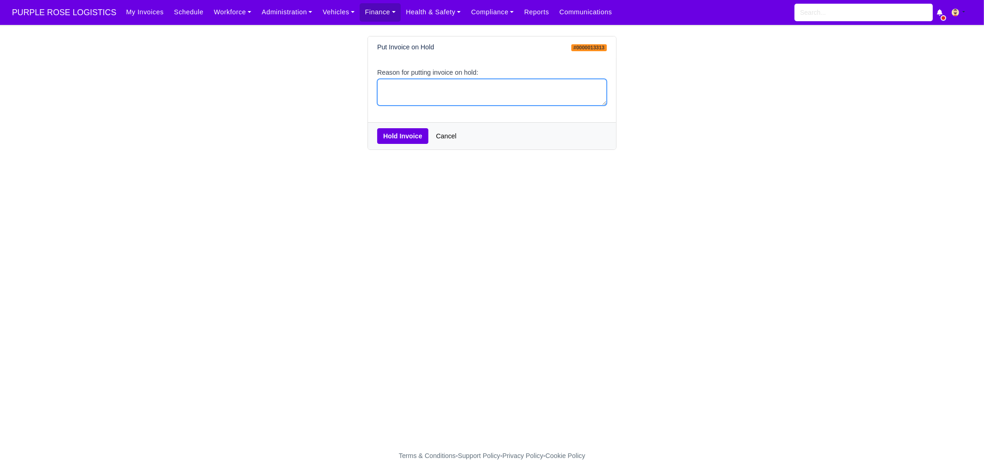
click at [450, 84] on textarea "Reason for putting invoice on hold:" at bounding box center [492, 92] width 230 height 27
type textarea "pcns"
drag, startPoint x: 409, startPoint y: 136, endPoint x: 415, endPoint y: 104, distance: 32.8
click at [408, 136] on button "Hold Invoice" at bounding box center [402, 136] width 51 height 16
